Goal: Transaction & Acquisition: Download file/media

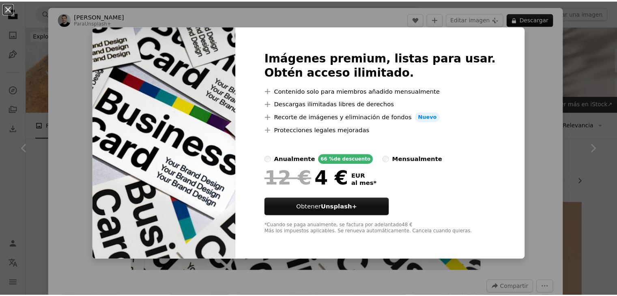
scroll to position [682, 0]
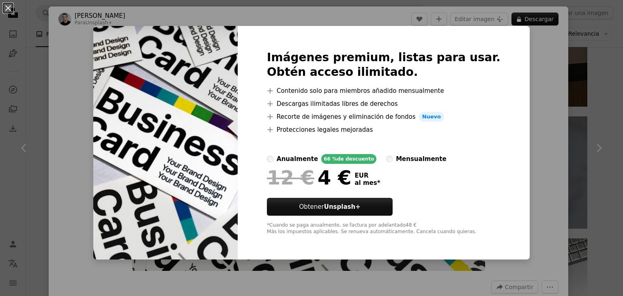
click at [371, 235] on div "*Cuando se paga anualmente, se factura por adelantado 48 € Más los impuestos ap…" at bounding box center [384, 228] width 234 height 13
click at [200, 208] on img at bounding box center [165, 143] width 145 height 234
click at [518, 99] on div "An X shape Imágenes premium, listas para usar. Obtén acceso ilimitado. A plus s…" at bounding box center [311, 148] width 623 height 296
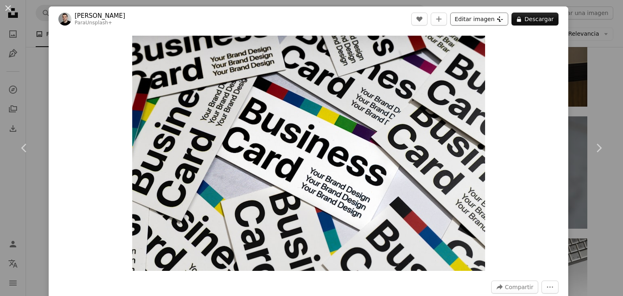
click at [468, 15] on button "Editar imagen Plus sign for Unsplash+" at bounding box center [480, 19] width 58 height 13
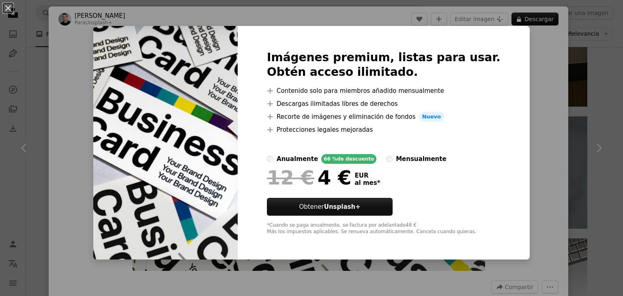
click at [542, 73] on div "An X shape Imágenes premium, listas para usar. Obtén acceso ilimitado. A plus s…" at bounding box center [311, 148] width 623 height 296
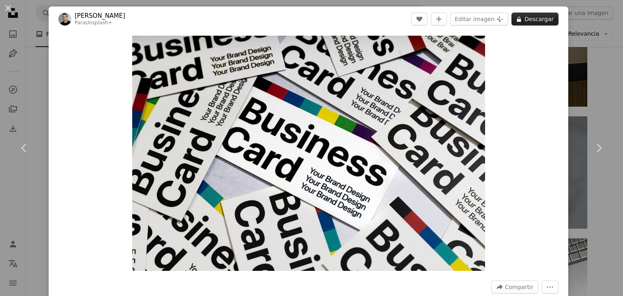
click at [539, 16] on button "A lock Descargar" at bounding box center [535, 19] width 47 height 13
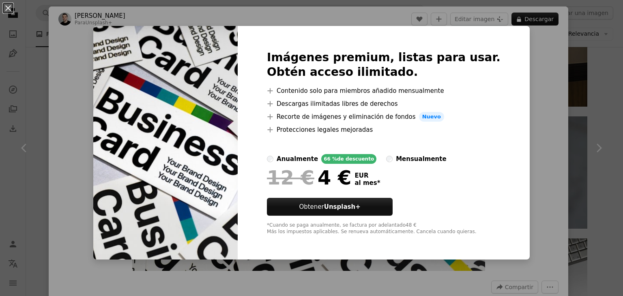
click at [507, 70] on div "An X shape Imágenes premium, listas para usar. Obtén acceso ilimitado. A plus s…" at bounding box center [311, 148] width 623 height 296
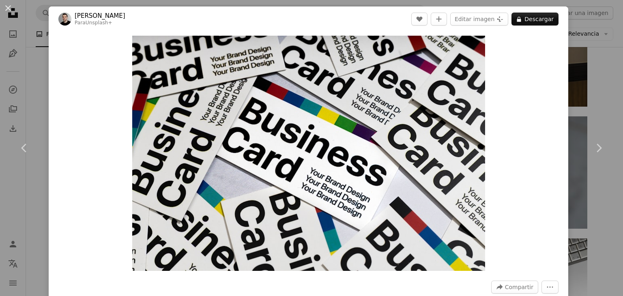
click at [593, 81] on div "An X shape Chevron left Chevron right [PERSON_NAME] Para Unsplash+ A heart A pl…" at bounding box center [311, 148] width 623 height 296
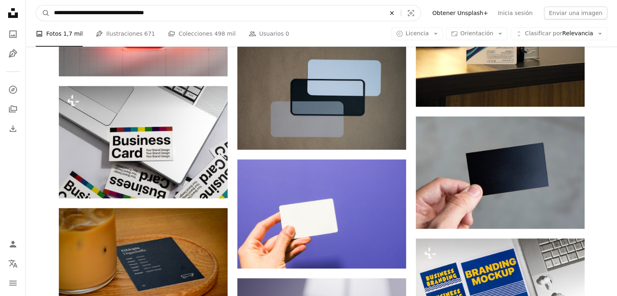
click at [401, 15] on icon "An X shape" at bounding box center [392, 13] width 18 height 6
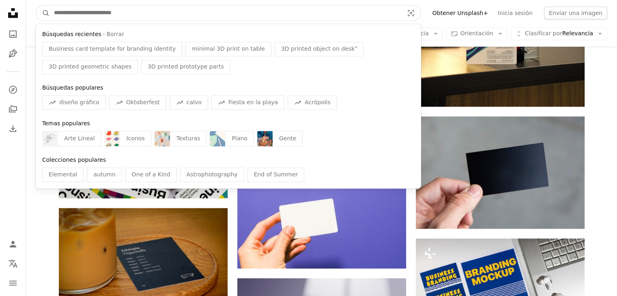
click at [348, 17] on input "Encuentra imágenes en todo el sitio" at bounding box center [226, 12] width 352 height 15
paste input "**********"
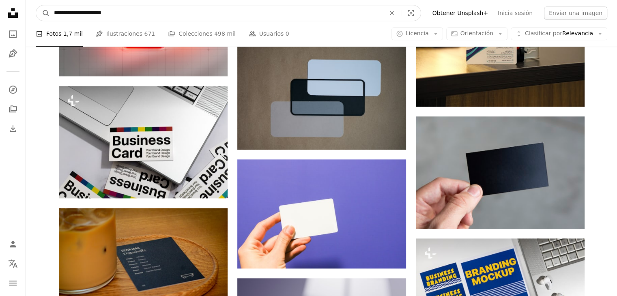
type input "**********"
click at [36, 5] on button "A magnifying glass" at bounding box center [43, 12] width 14 height 15
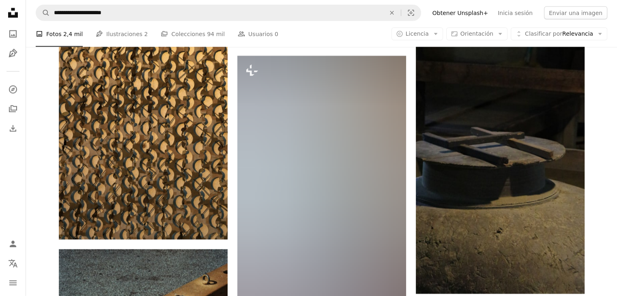
scroll to position [1640, 0]
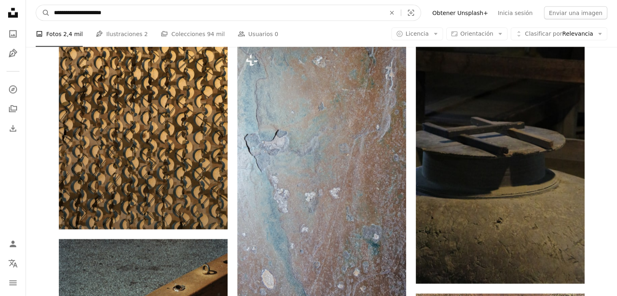
click at [246, 15] on input "**********" at bounding box center [216, 12] width 333 height 15
type input "**********"
click at [36, 5] on button "A magnifying glass" at bounding box center [43, 12] width 14 height 15
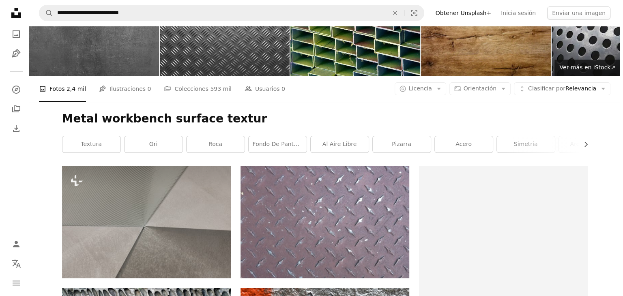
scroll to position [146, 0]
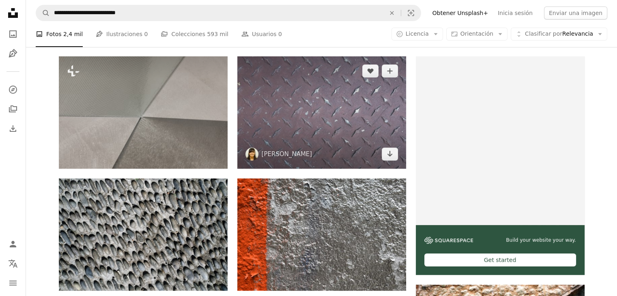
click at [313, 108] on img at bounding box center [321, 112] width 169 height 112
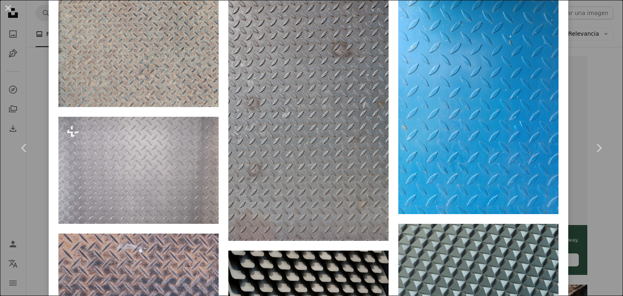
scroll to position [568, 0]
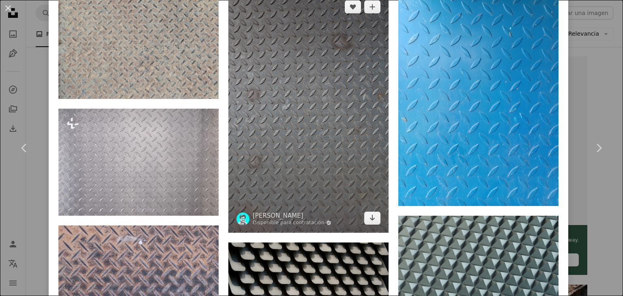
click at [363, 148] on img at bounding box center [309, 112] width 160 height 241
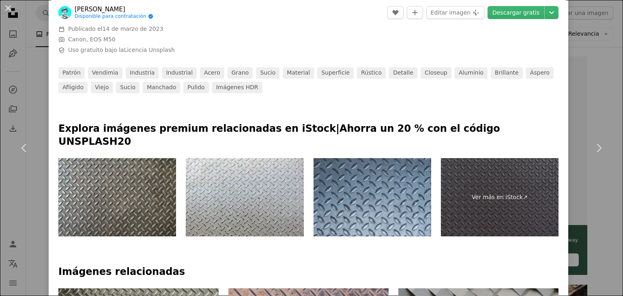
scroll to position [292, 0]
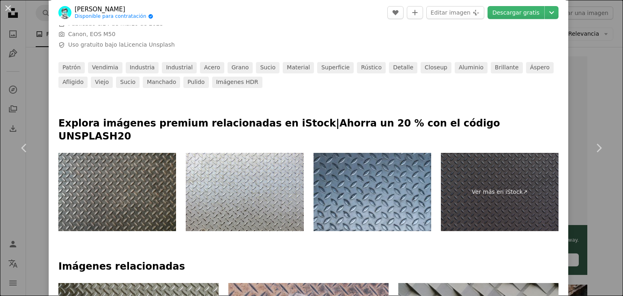
click at [156, 171] on img at bounding box center [117, 192] width 118 height 79
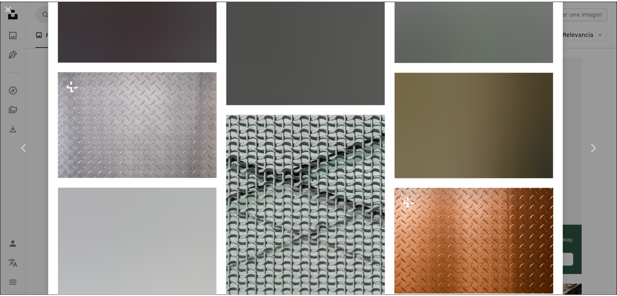
scroll to position [1185, 0]
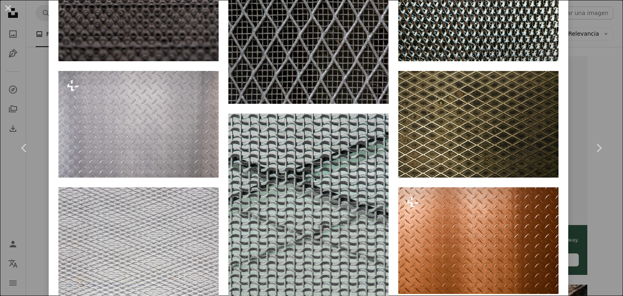
click at [603, 90] on div "An X shape Chevron left Chevron right [PERSON_NAME] Disponible para contratació…" at bounding box center [311, 148] width 623 height 296
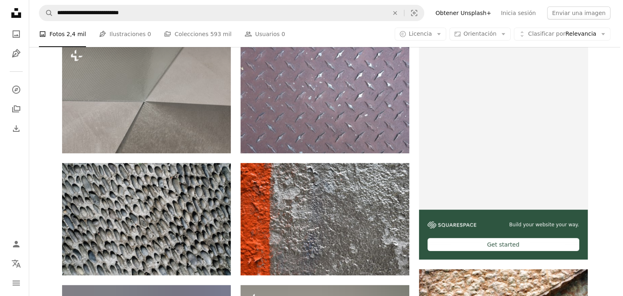
scroll to position [162, 0]
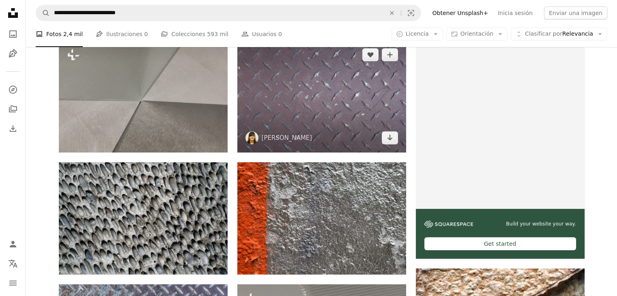
click at [347, 109] on img at bounding box center [321, 96] width 169 height 112
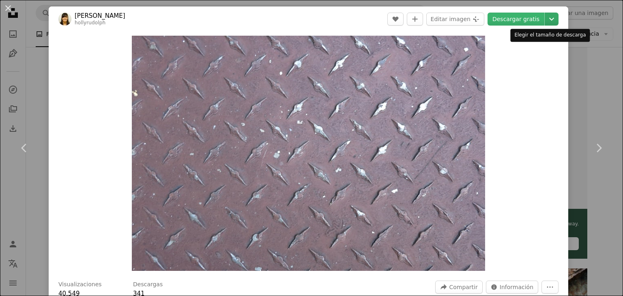
click at [546, 21] on icon "Chevron down" at bounding box center [552, 19] width 13 height 10
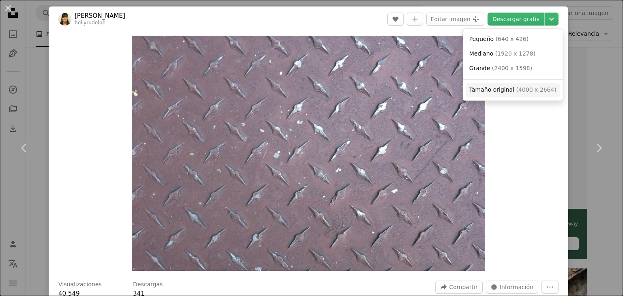
click at [518, 92] on span "( 4000 x 2664 )" at bounding box center [537, 89] width 40 height 6
